Goal: Task Accomplishment & Management: Manage account settings

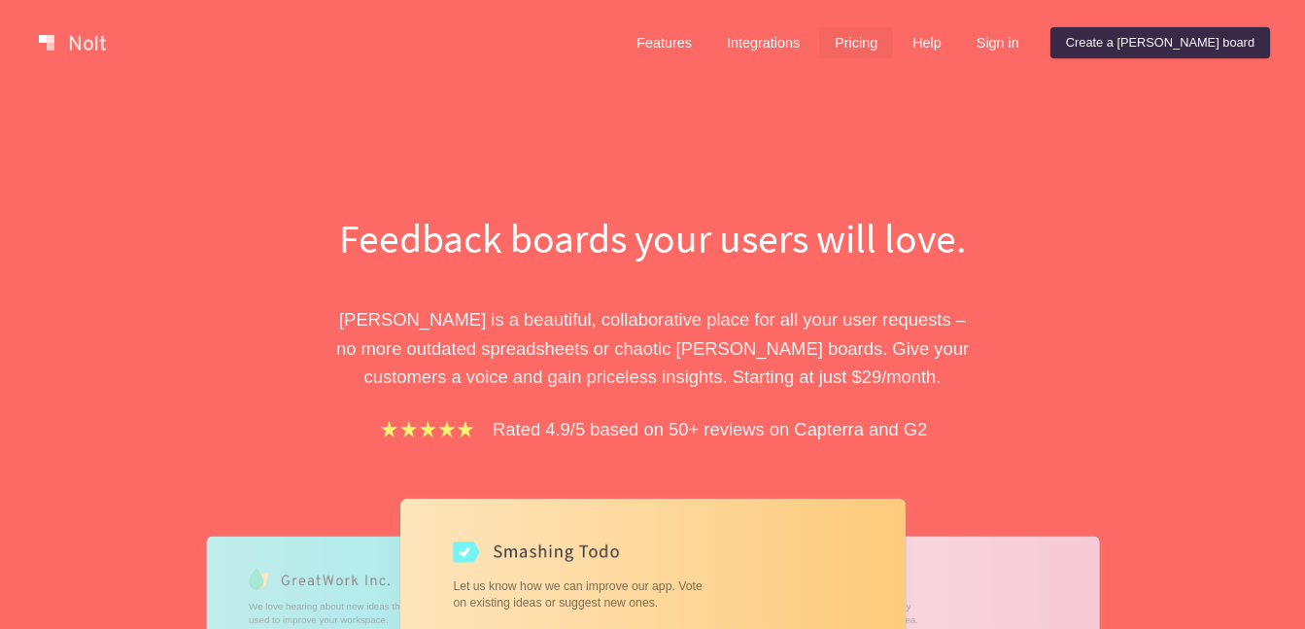
click at [893, 48] on link "Pricing" at bounding box center [856, 42] width 74 height 31
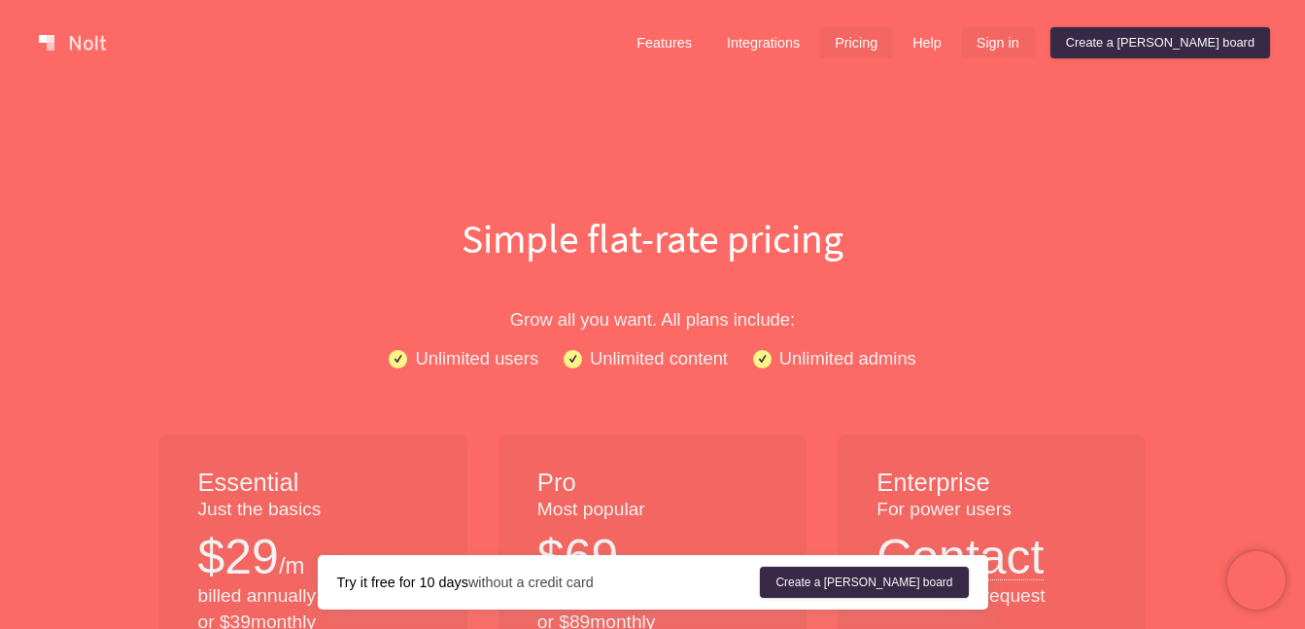
click at [1035, 41] on link "Sign in" at bounding box center [998, 42] width 74 height 31
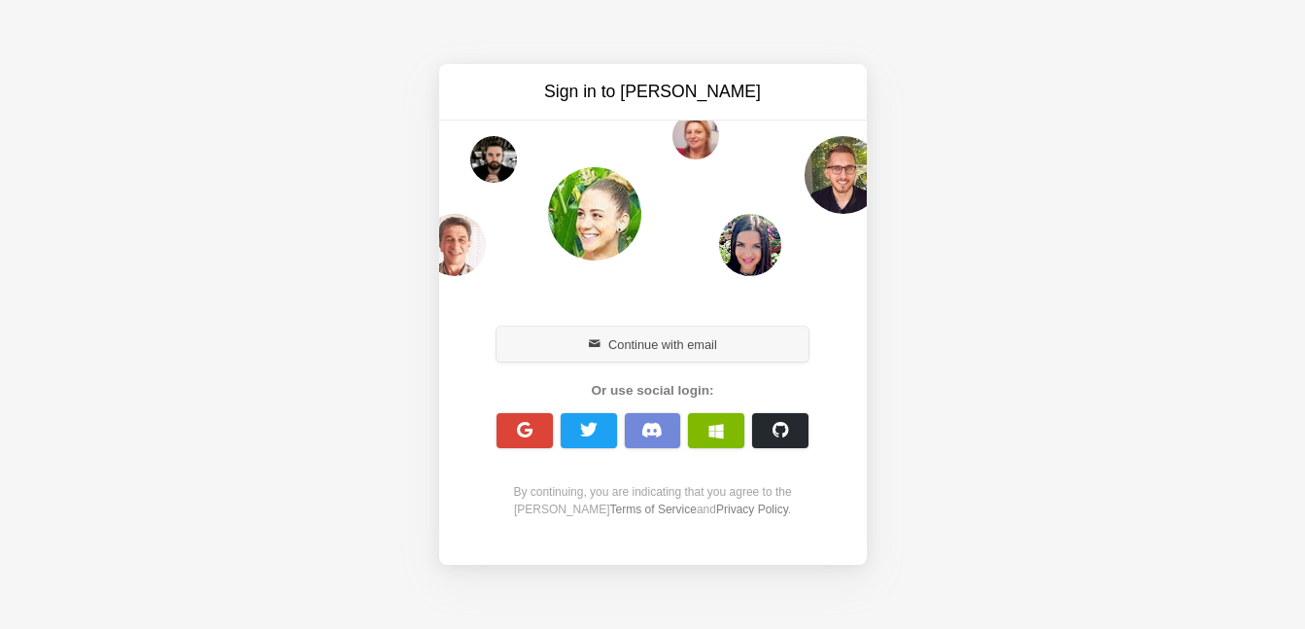
click at [660, 344] on button "Continue with email" at bounding box center [653, 344] width 313 height 35
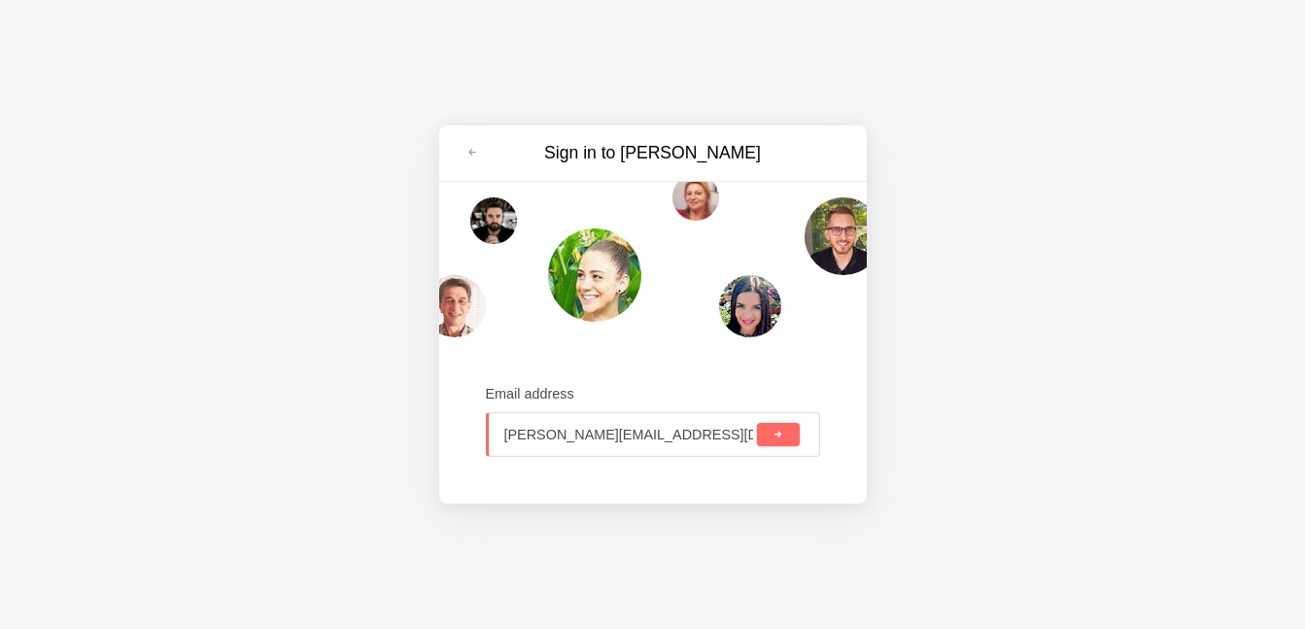
type input "[PERSON_NAME][EMAIL_ADDRESS][DOMAIN_NAME]"
click at [785, 436] on button "submit" at bounding box center [778, 434] width 42 height 23
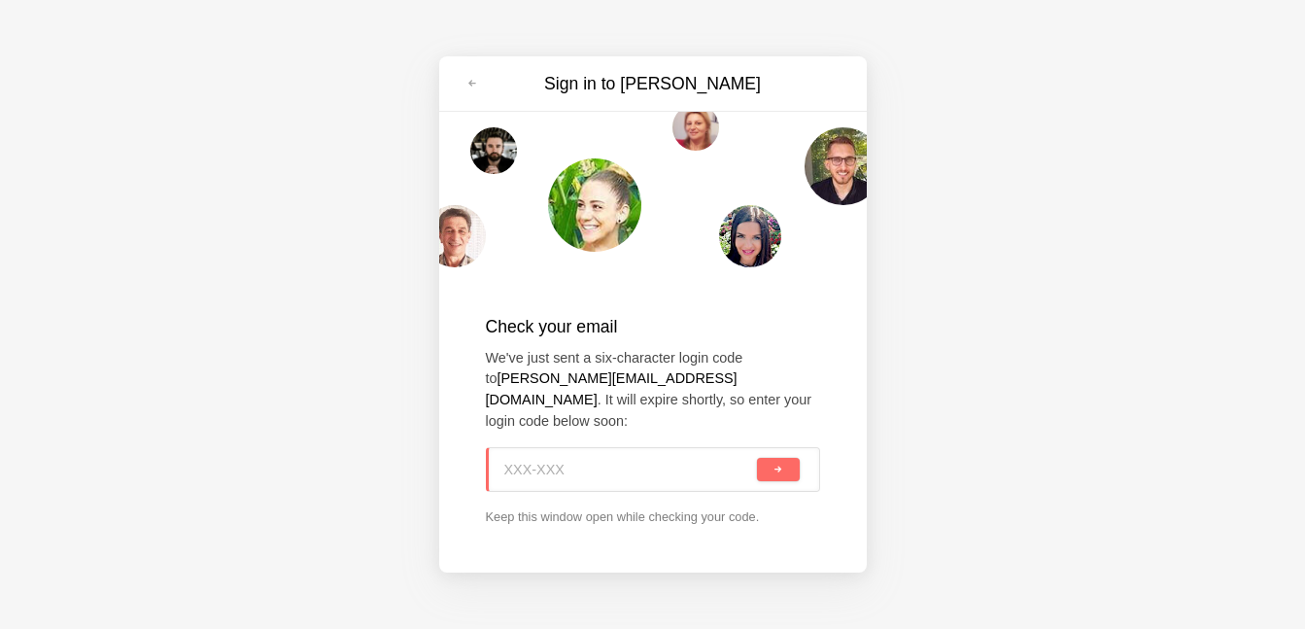
paste input "52V-36C"
type input "52V-36C"
click at [768, 462] on button "submit" at bounding box center [778, 469] width 42 height 23
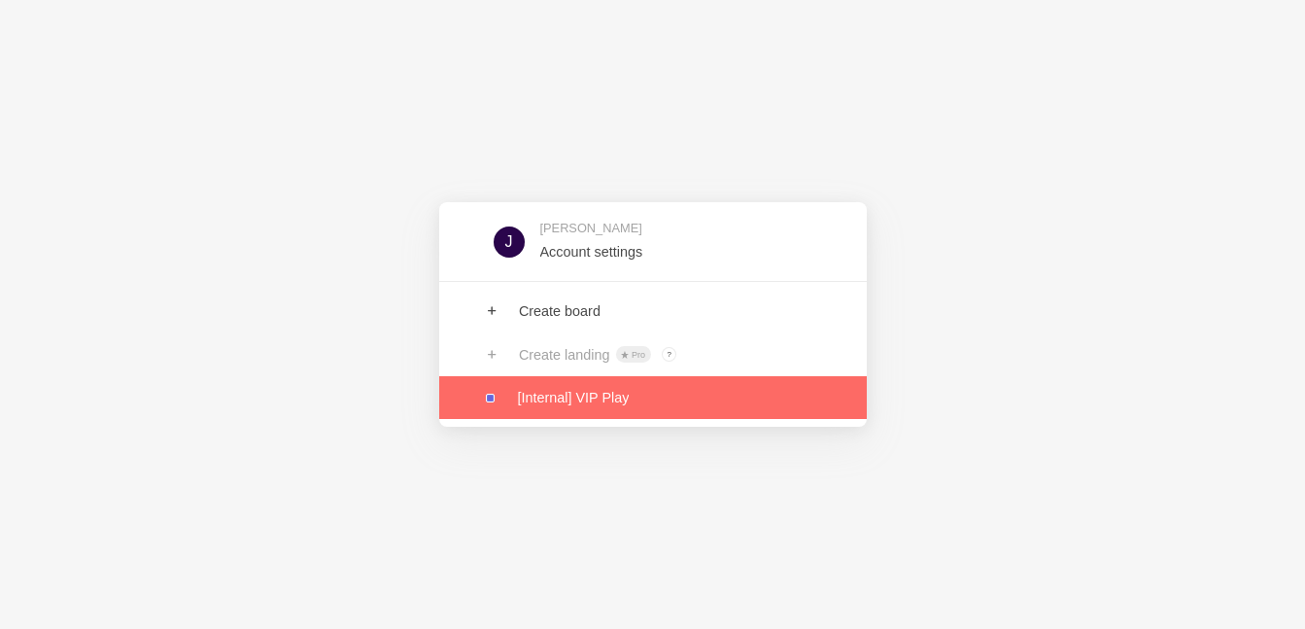
click at [570, 411] on link at bounding box center [653, 397] width 428 height 43
